Goal: Communication & Community: Ask a question

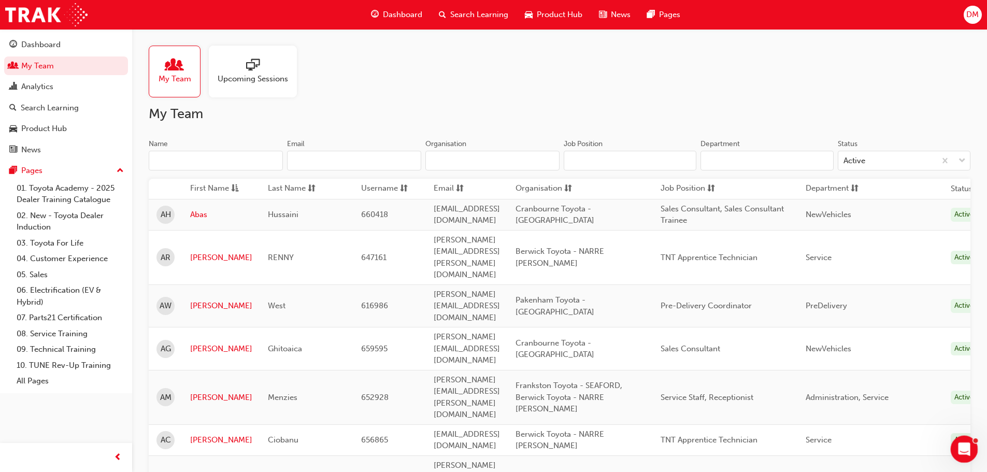
click at [968, 447] on icon "Open Intercom Messenger" at bounding box center [963, 447] width 17 height 17
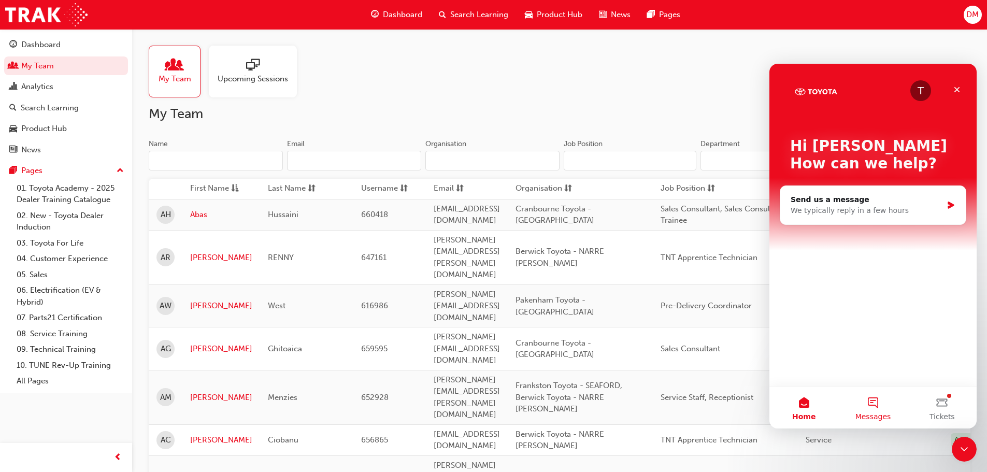
click at [875, 404] on button "Messages" at bounding box center [872, 407] width 69 height 41
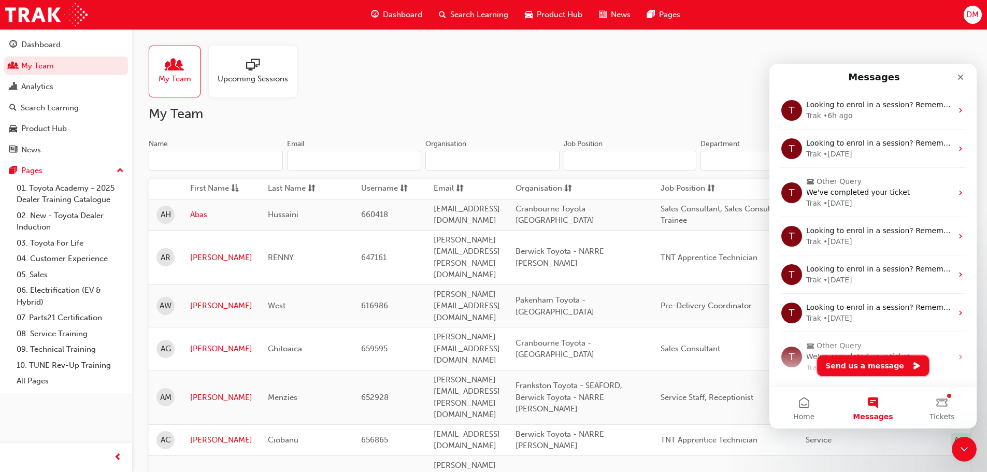
click at [884, 367] on button "Send us a message" at bounding box center [873, 365] width 112 height 21
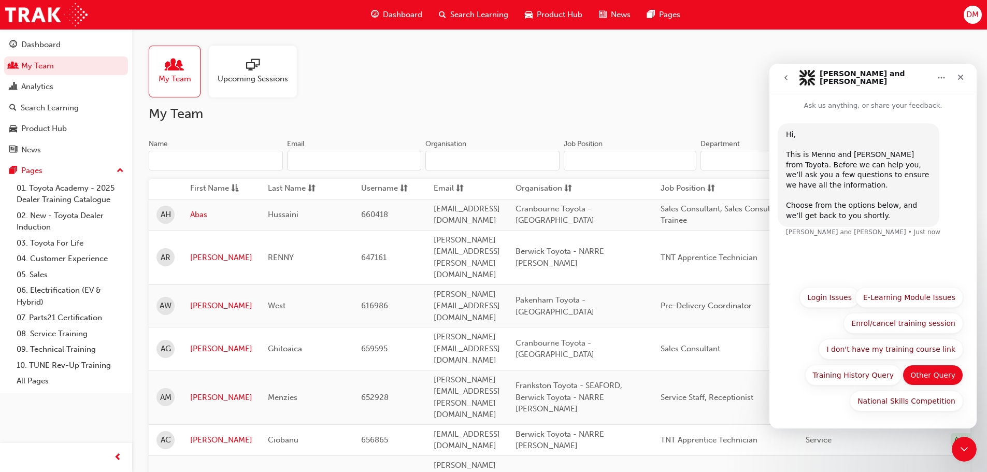
click at [943, 371] on button "Other Query" at bounding box center [933, 375] width 61 height 21
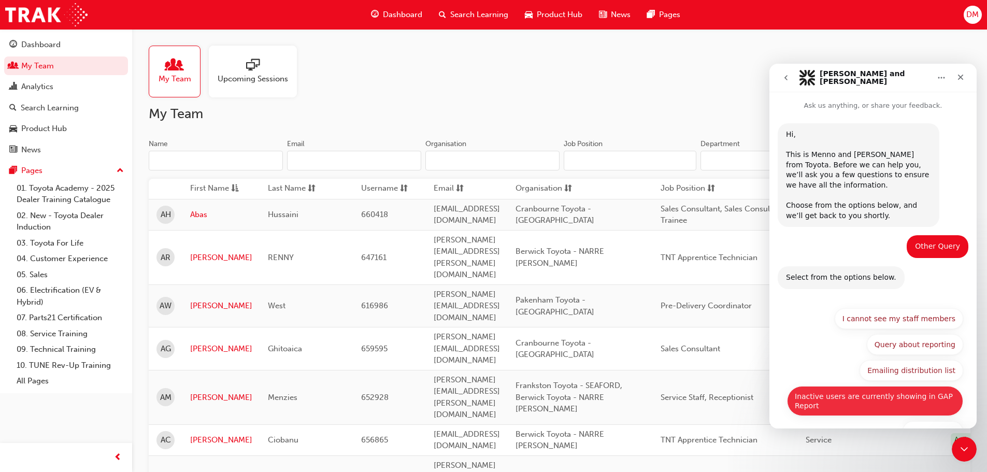
scroll to position [31, 0]
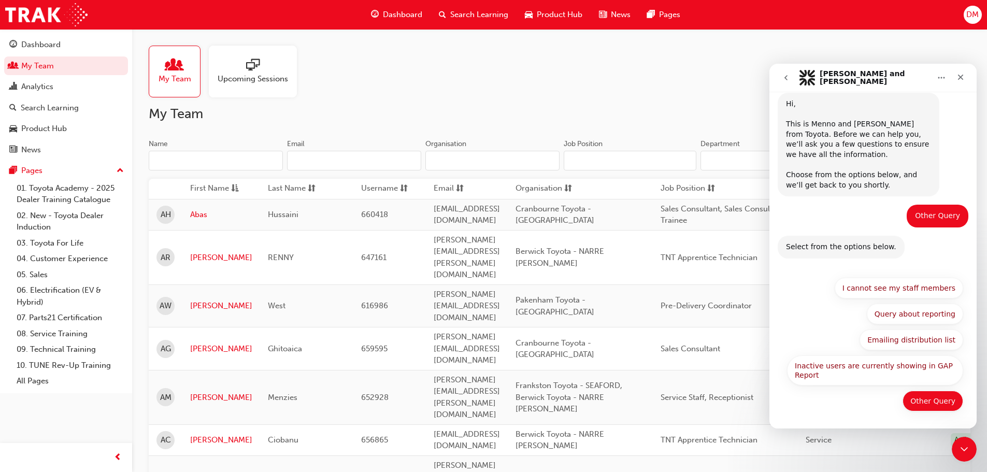
click at [931, 404] on button "Other Query" at bounding box center [933, 401] width 61 height 21
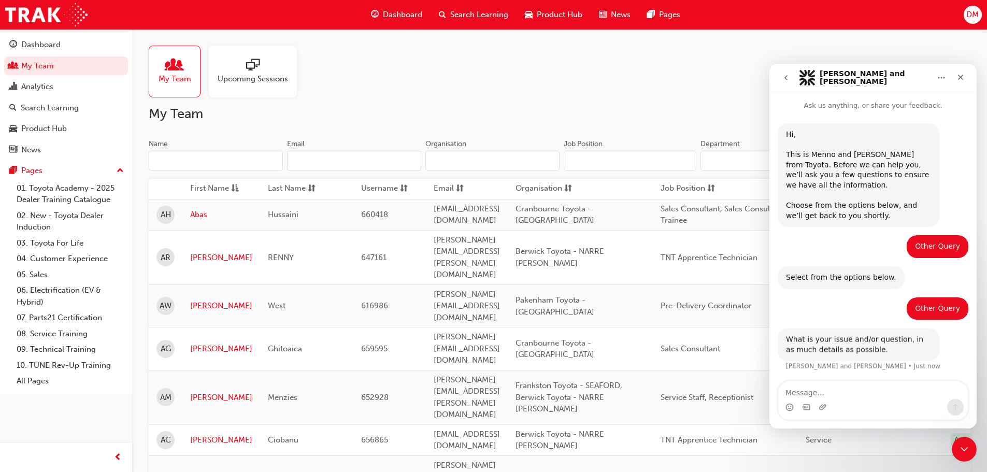
scroll to position [1, 0]
type textarea "h"
click at [894, 399] on textarea "identifying charges for training" at bounding box center [873, 390] width 190 height 18
type textarea "identifying charges for training"
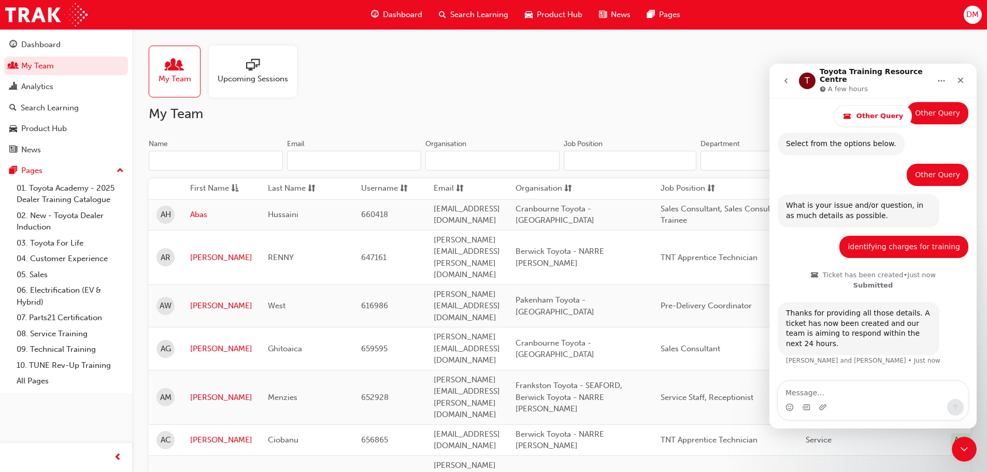
scroll to position [177, 0]
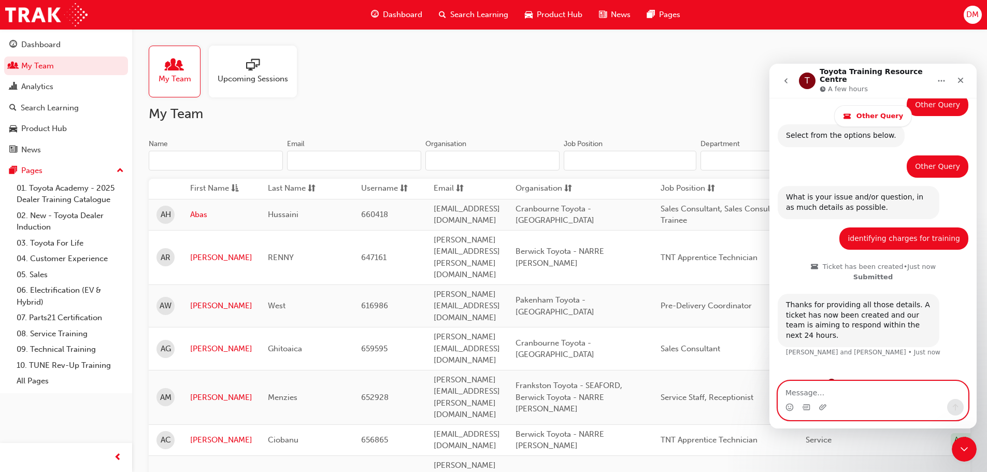
click at [791, 393] on textarea "Message…" at bounding box center [873, 390] width 190 height 18
paste textarea "Good afternoon I am wondering if you could please give me a hand. Our admin tea…"
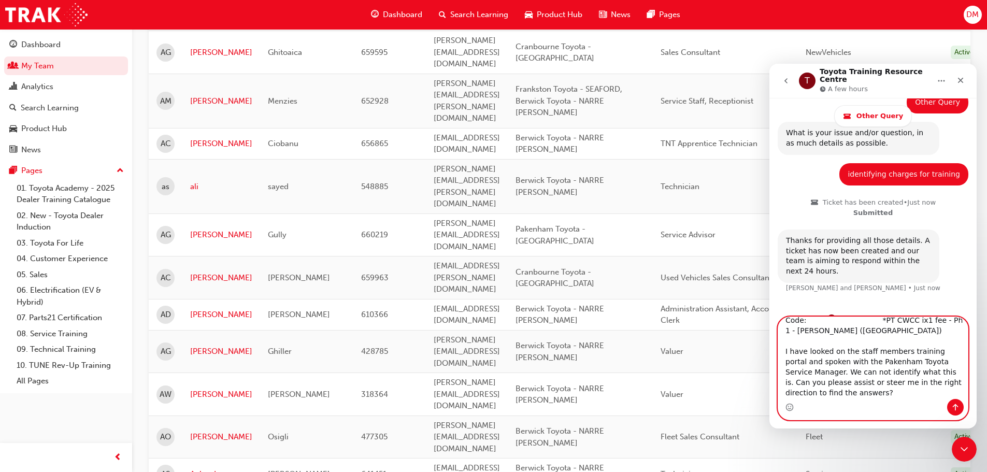
scroll to position [311, 0]
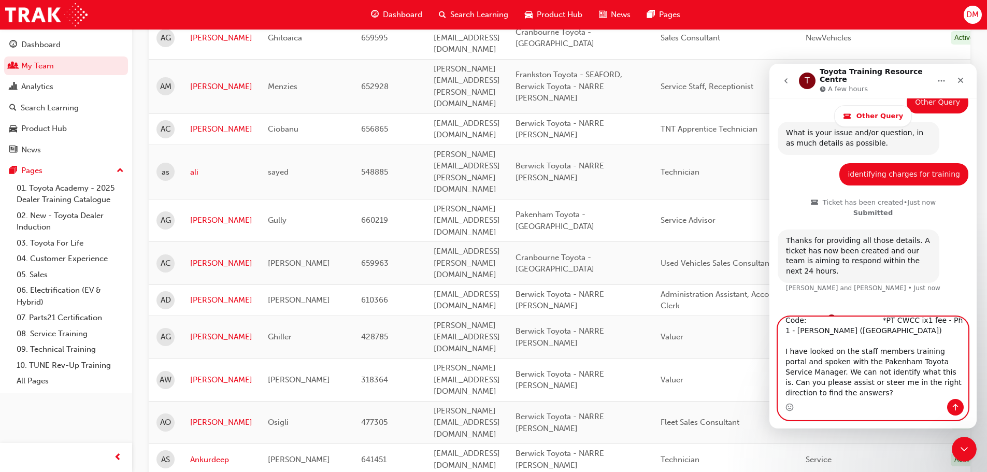
type textarea "Good afternoon I am wondering if you could please give me a hand. Our admin tea…"
click at [954, 405] on icon "Send a message…" at bounding box center [955, 407] width 8 height 8
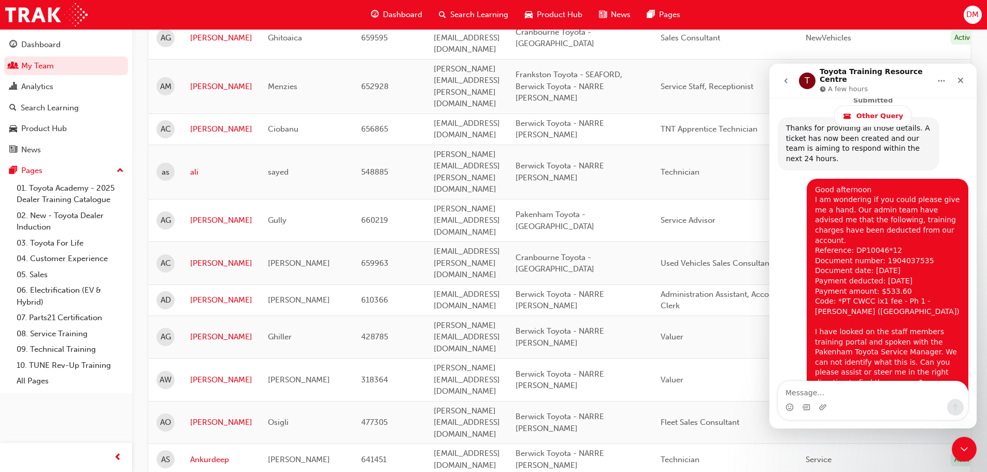
scroll to position [353, 0]
